Goal: Download file/media

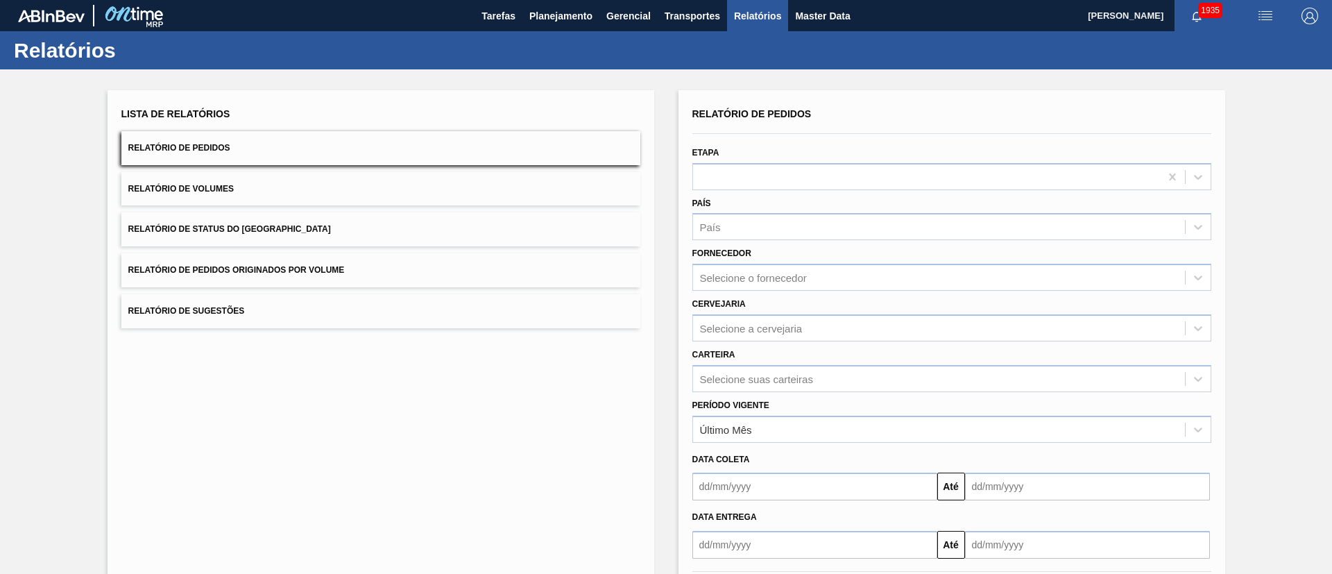
click at [296, 221] on button "Relatório de Status do [GEOGRAPHIC_DATA]" at bounding box center [380, 229] width 519 height 34
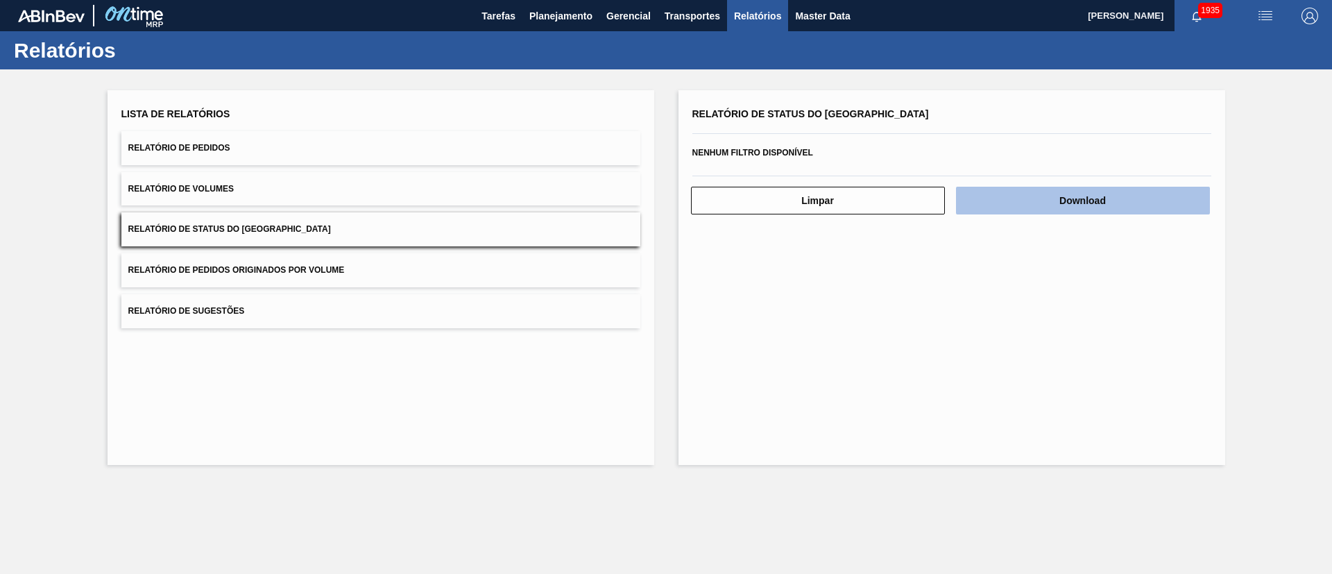
click at [1045, 196] on button "Download" at bounding box center [1083, 201] width 254 height 28
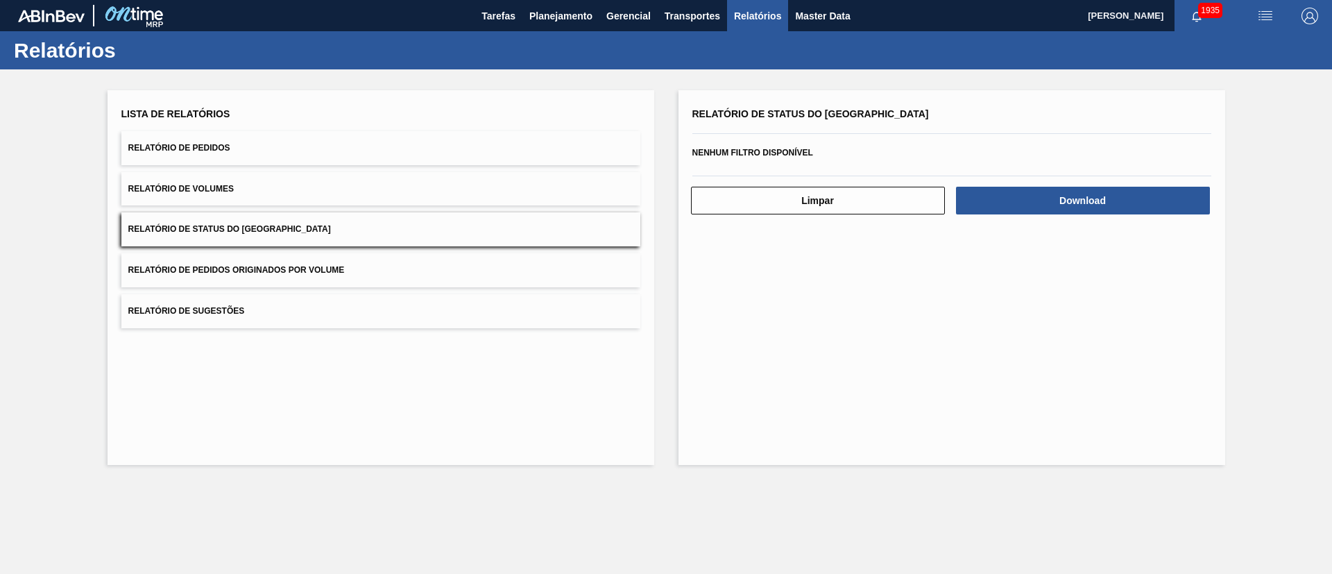
click at [271, 136] on button "Relatório de Pedidos" at bounding box center [380, 148] width 519 height 34
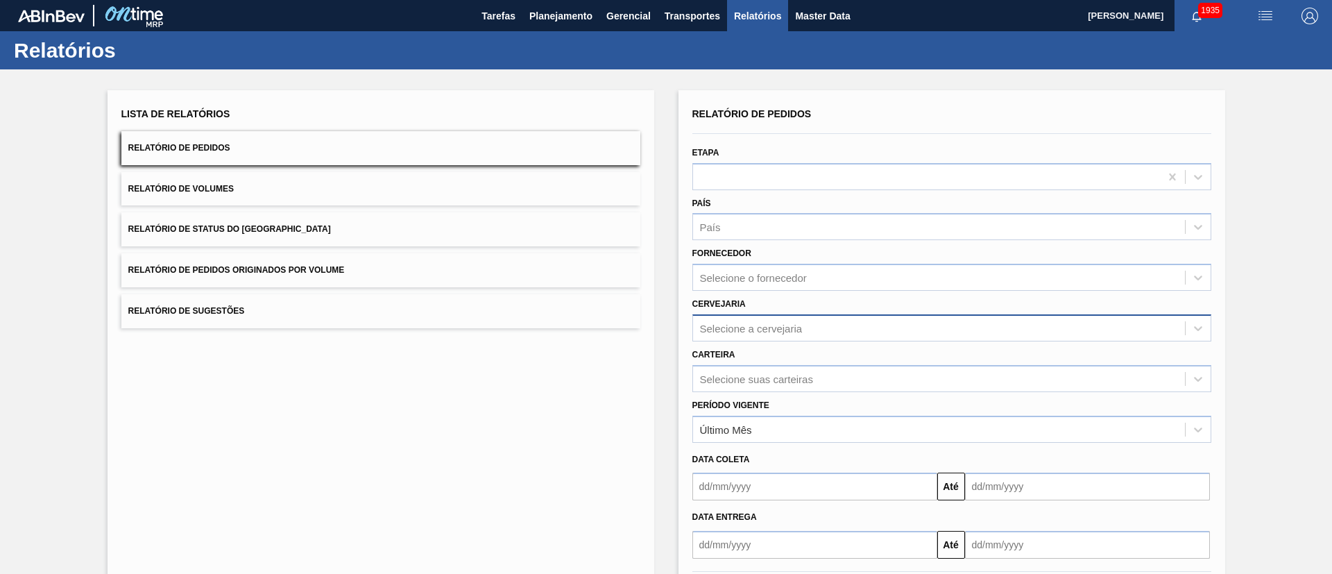
click at [736, 325] on div "Selecione a cervejaria" at bounding box center [751, 328] width 103 height 12
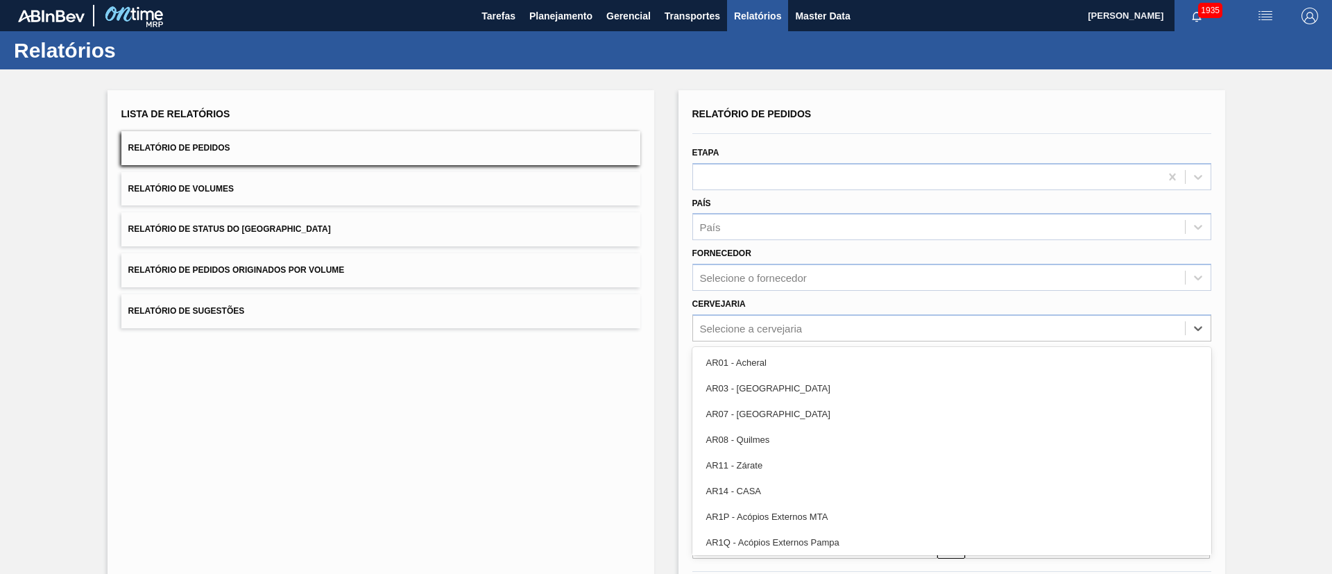
click at [763, 309] on div "Cervejaria option AR01 - Acheral focused, 1 of 92. 92 results available. Use Up…" at bounding box center [952, 317] width 519 height 47
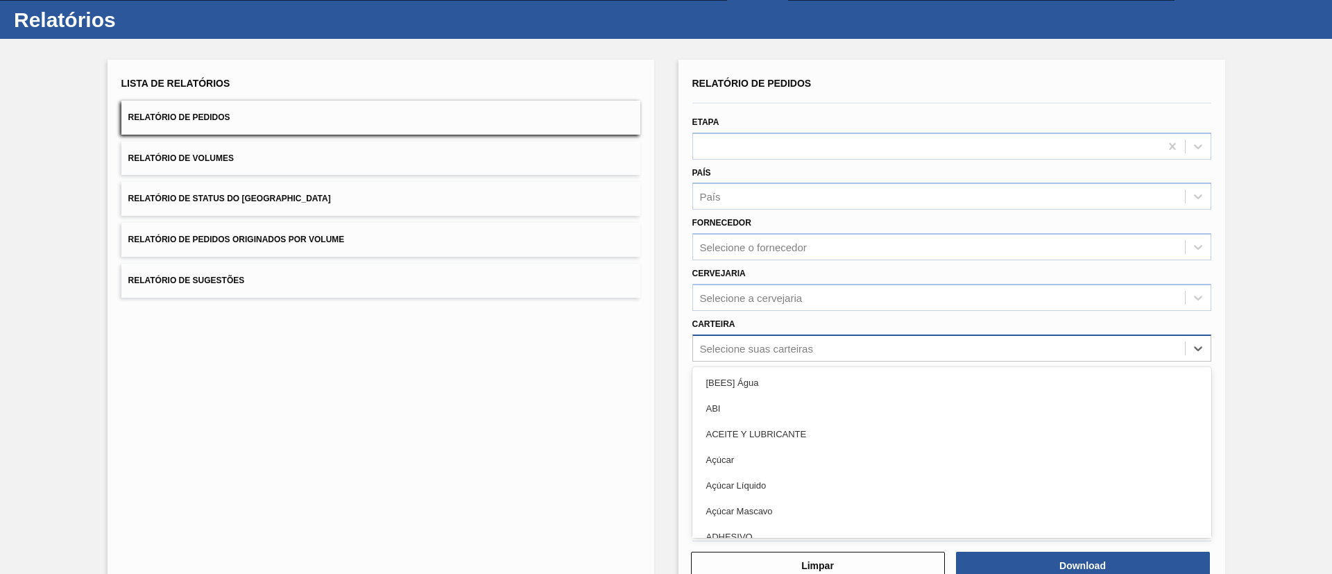
click at [725, 362] on div "option [BEES] Água focused, 1 of 101. 101 results available. Use Up and Down to…" at bounding box center [952, 348] width 519 height 27
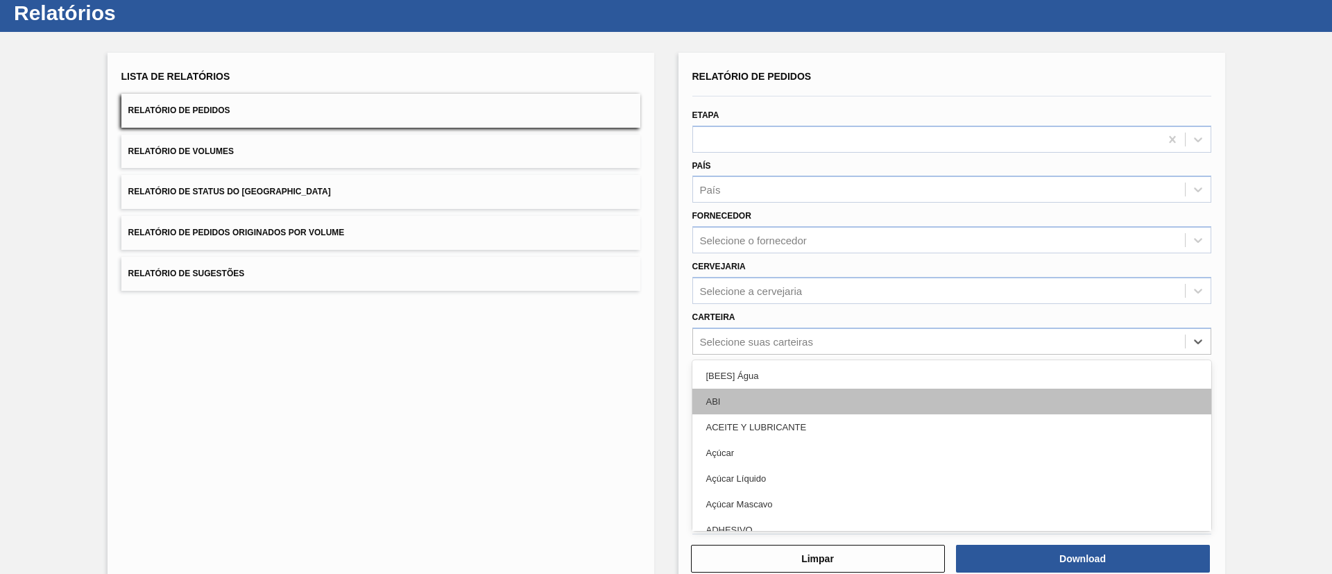
scroll to position [37, 0]
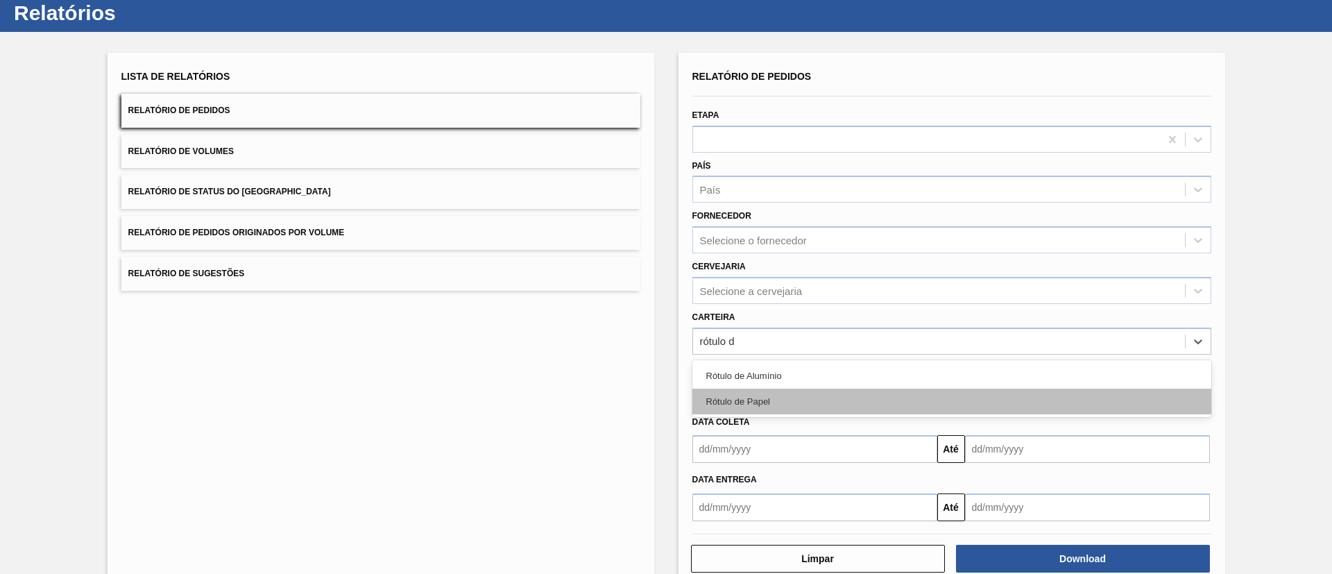
type input "rótulo de"
click at [813, 390] on div "Rótulo de Papel" at bounding box center [952, 402] width 519 height 26
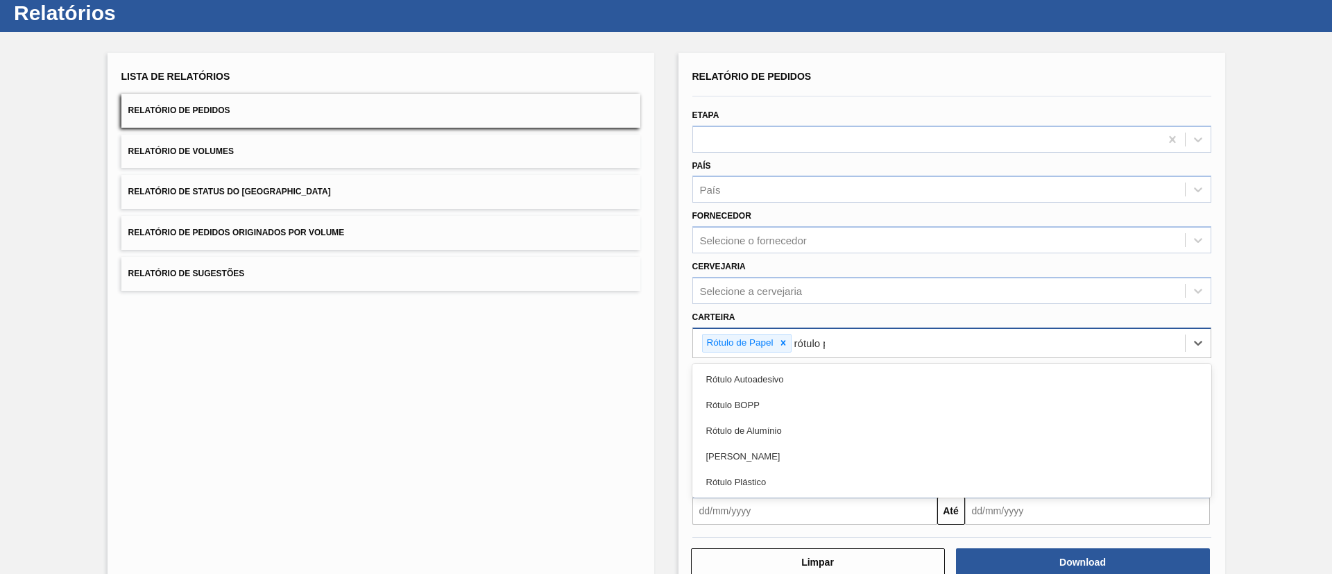
type input "rótulo pa"
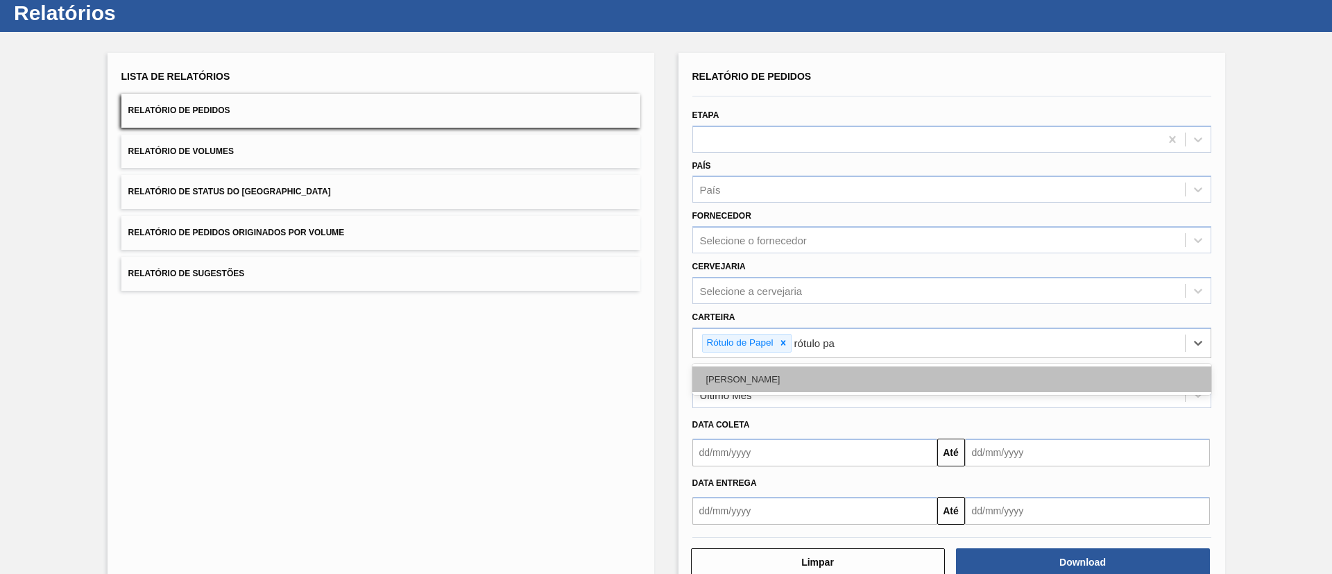
click at [767, 375] on div "[PERSON_NAME]" at bounding box center [952, 379] width 519 height 26
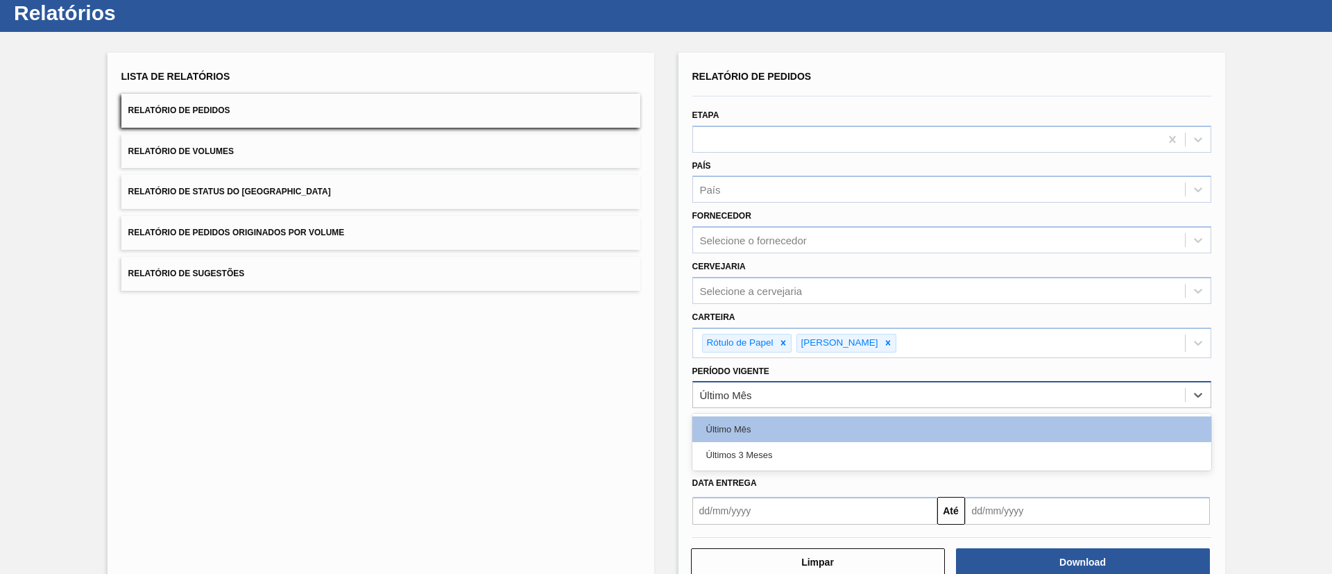
click at [749, 389] on div "Último Mês" at bounding box center [726, 395] width 52 height 12
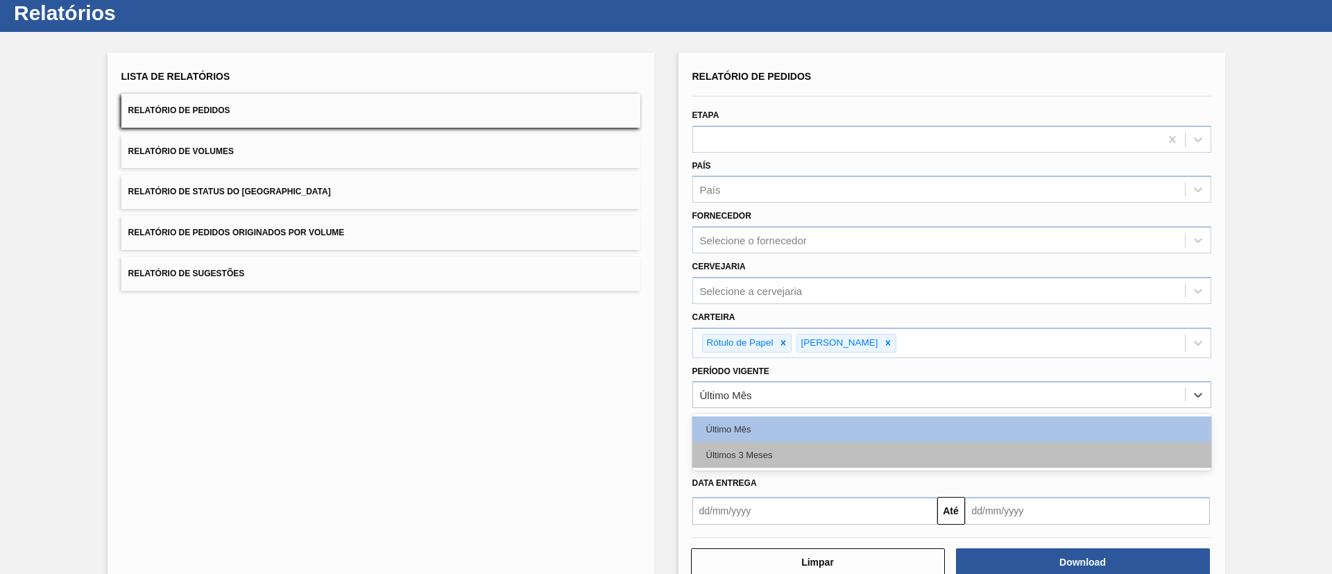
click at [752, 446] on div "Últimos 3 Meses" at bounding box center [952, 455] width 519 height 26
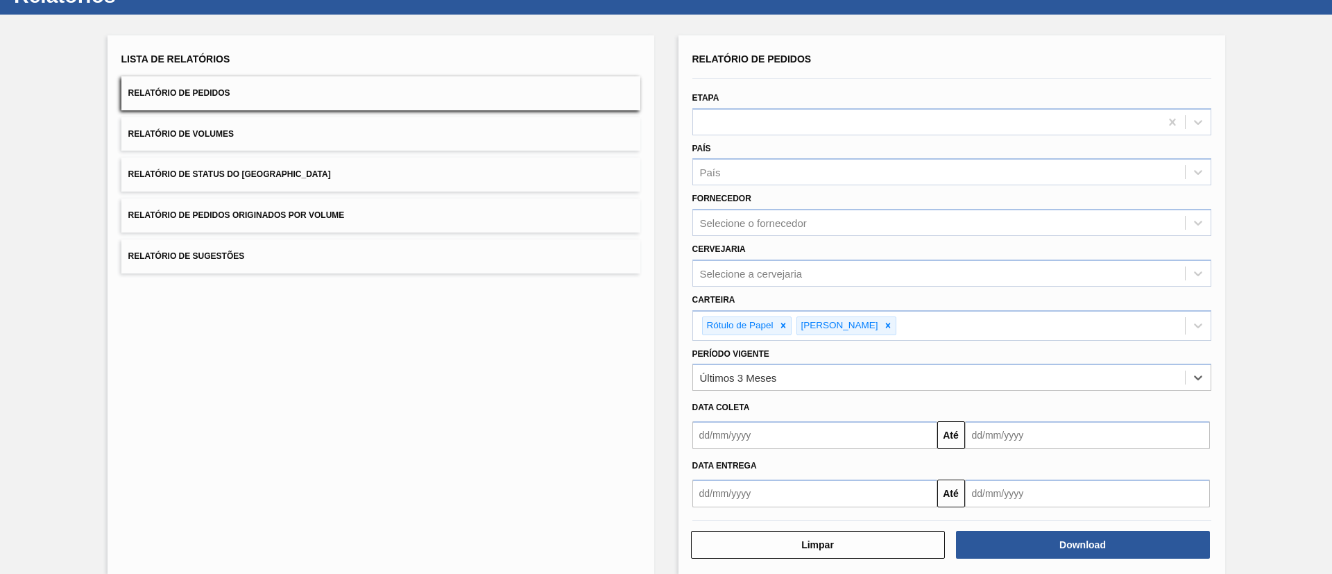
scroll to position [72, 0]
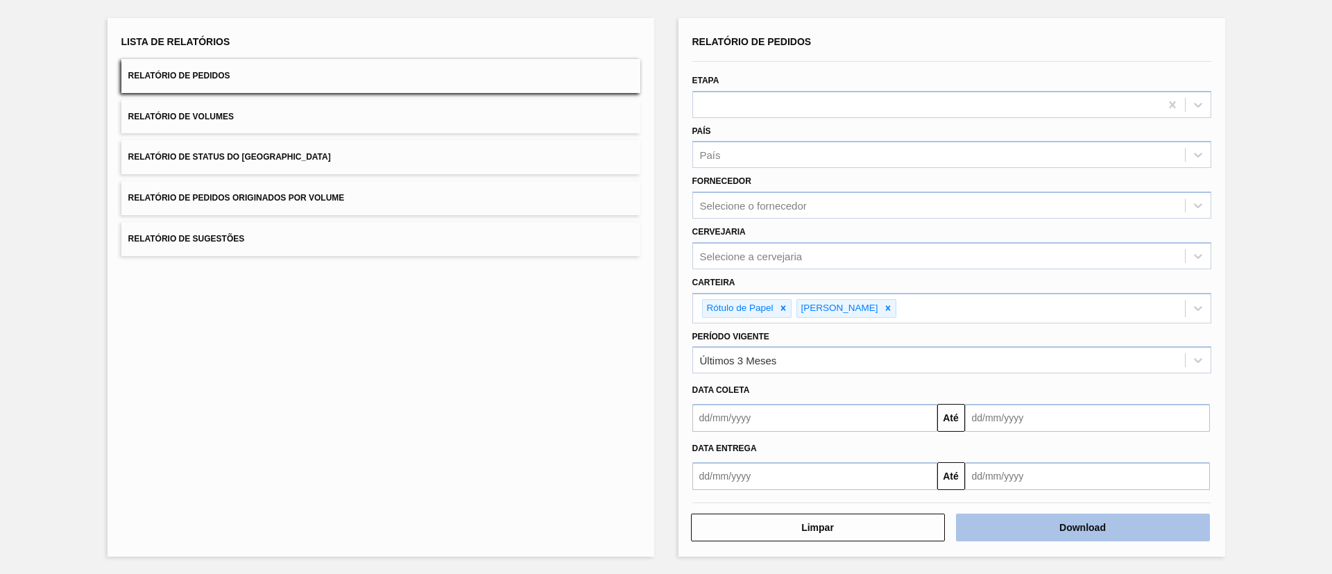
click at [1019, 520] on button "Download" at bounding box center [1083, 528] width 254 height 28
